Goal: Navigation & Orientation: Understand site structure

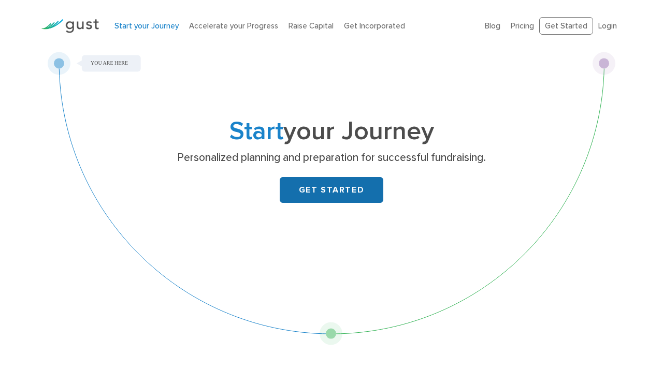
scroll to position [2, 0]
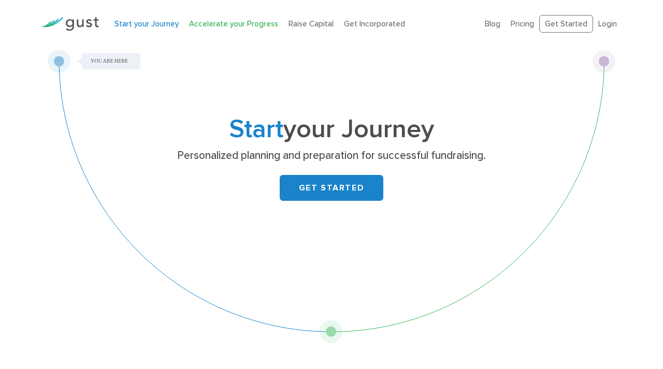
click at [239, 20] on link "Accelerate your Progress" at bounding box center [233, 23] width 89 height 9
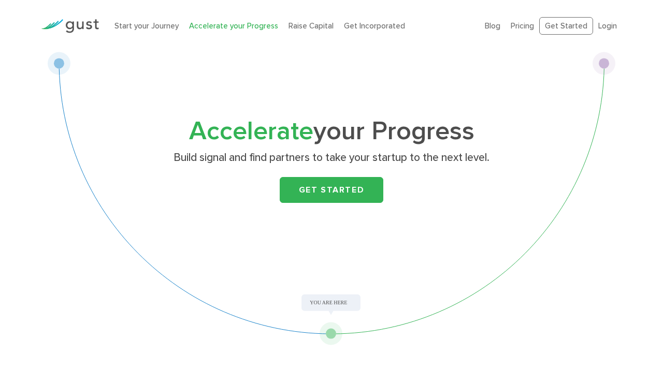
click at [300, 31] on li "Raise Capital" at bounding box center [310, 26] width 45 height 12
click at [302, 28] on link "Raise Capital" at bounding box center [310, 25] width 45 height 9
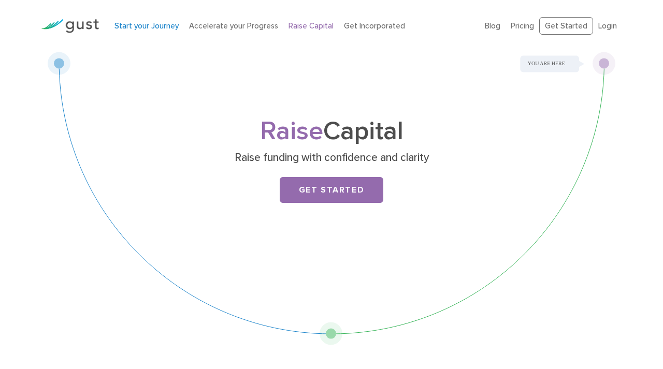
click at [154, 28] on link "Start your Journey" at bounding box center [146, 25] width 64 height 9
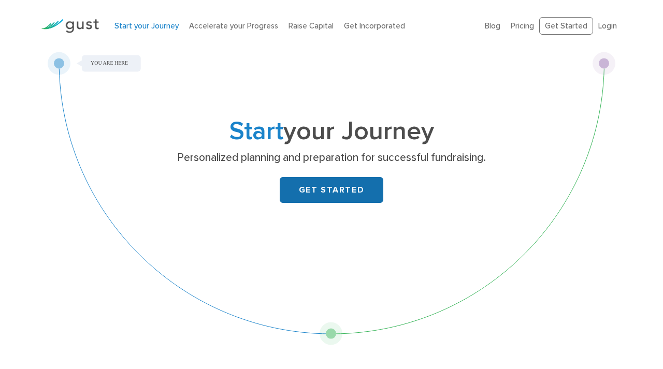
click at [335, 195] on link "GET STARTED" at bounding box center [332, 190] width 104 height 26
click at [83, 29] on img at bounding box center [70, 26] width 58 height 14
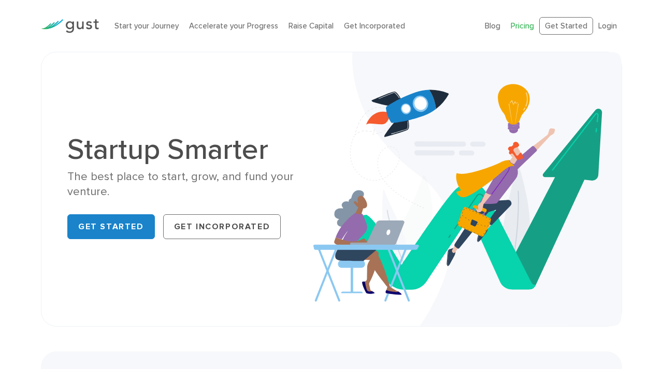
click at [525, 26] on link "Pricing" at bounding box center [522, 25] width 23 height 9
